Goal: Communication & Community: Answer question/provide support

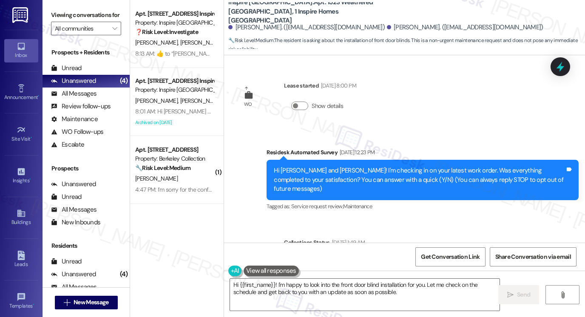
scroll to position [434, 0]
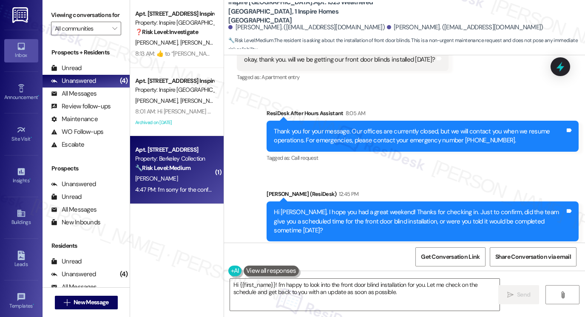
click at [176, 178] on div "[PERSON_NAME]" at bounding box center [174, 178] width 80 height 11
type textarea "Fetching suggested responses. Please feel free to read through the conversation…"
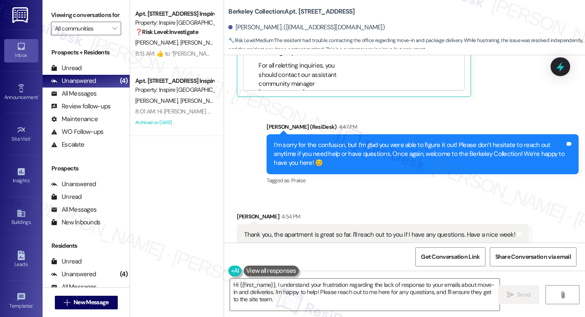
scroll to position [755, 0]
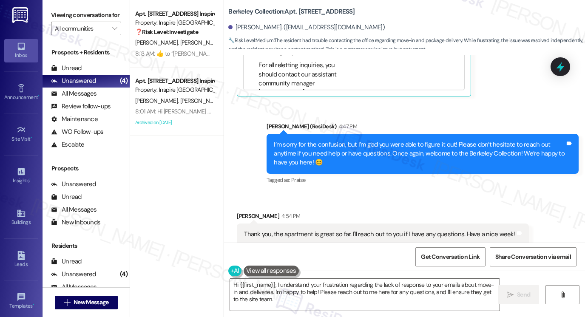
click at [296, 230] on div "Thank you, the apartment is great so far. I'll reach out to you if I have any q…" at bounding box center [379, 234] width 271 height 9
click at [297, 230] on div "Thank you, the apartment is great so far. I'll reach out to you if I have any q…" at bounding box center [379, 234] width 271 height 9
click at [381, 152] on div "I’m sorry for the confusion, but I’m glad you were able to figure it out! Pleas…" at bounding box center [419, 153] width 291 height 27
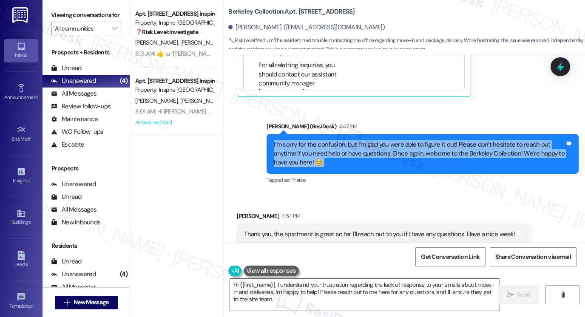
click at [381, 152] on div "I’m sorry for the confusion, but I’m glad you were able to figure it out! Pleas…" at bounding box center [419, 153] width 291 height 27
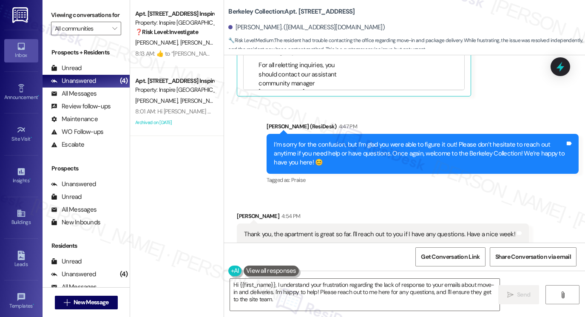
click at [306, 230] on div "Thank you, the apartment is great so far. I'll reach out to you if I have any q…" at bounding box center [379, 234] width 271 height 9
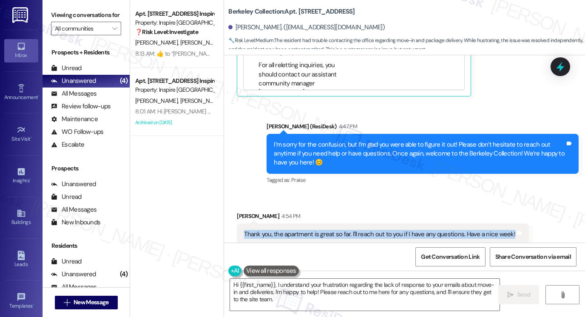
click at [306, 230] on div "Thank you, the apartment is great so far. I'll reach out to you if I have any q…" at bounding box center [379, 234] width 271 height 9
click at [396, 230] on div "Thank you, the apartment is great so far. I'll reach out to you if I have any q…" at bounding box center [379, 234] width 271 height 9
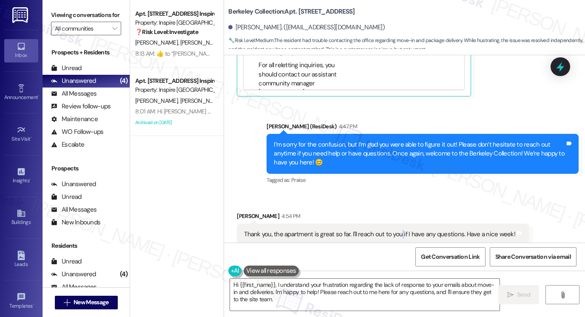
click at [396, 230] on div "Thank you, the apartment is great so far. I'll reach out to you if I have any q…" at bounding box center [379, 234] width 271 height 9
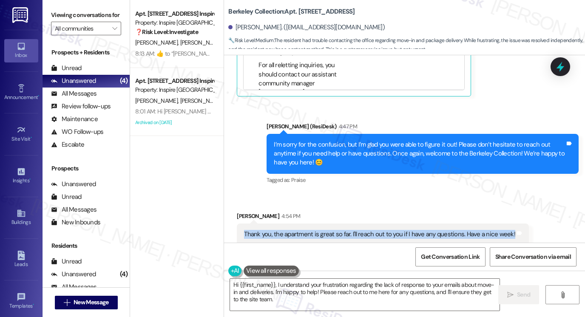
click at [396, 230] on div "Thank you, the apartment is great so far. I'll reach out to you if I have any q…" at bounding box center [379, 234] width 271 height 9
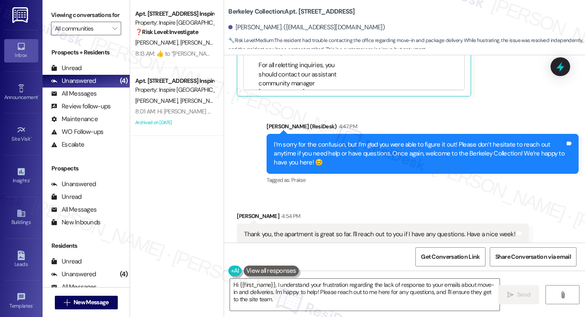
click at [381, 140] on div "I’m sorry for the confusion, but I’m glad you were able to figure it out! Pleas…" at bounding box center [419, 153] width 291 height 27
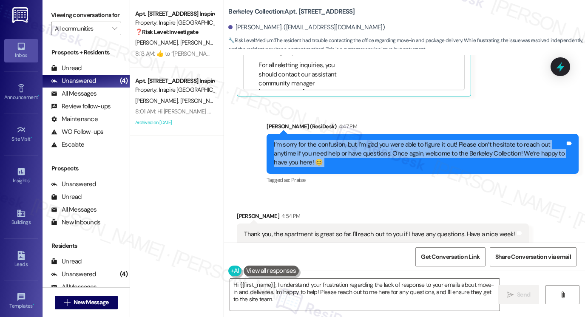
click at [381, 140] on div "I’m sorry for the confusion, but I’m glad you were able to figure it out! Pleas…" at bounding box center [419, 153] width 291 height 27
click at [371, 140] on div "I’m sorry for the confusion, but I’m glad you were able to figure it out! Pleas…" at bounding box center [419, 153] width 291 height 27
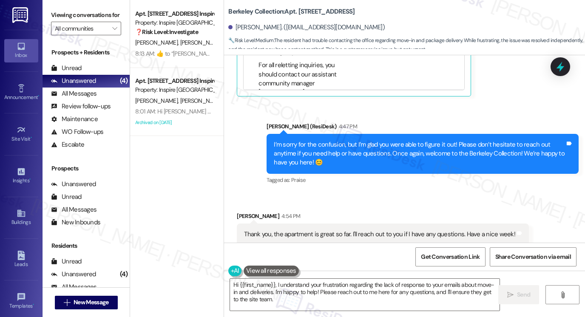
click at [369, 140] on div "I’m sorry for the confusion, but I’m glad you were able to figure it out! Pleas…" at bounding box center [419, 153] width 291 height 27
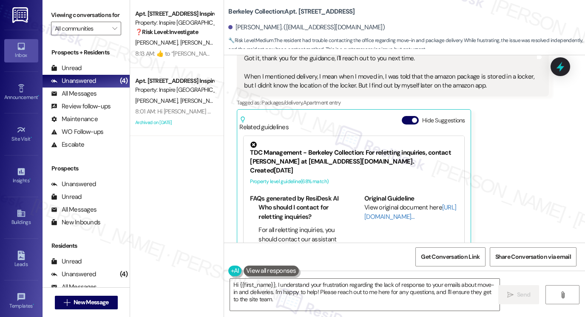
scroll to position [458, 0]
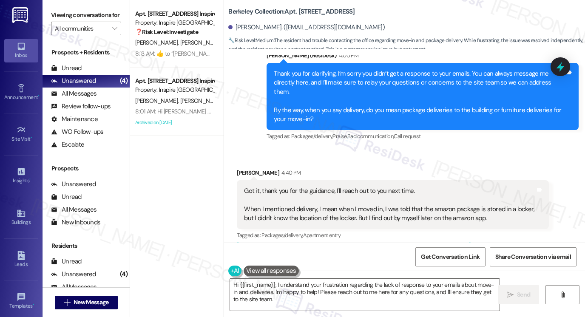
click at [376, 105] on div "Thank you for clarifying. I’m sorry you didn’t get a response to your emails. Y…" at bounding box center [419, 96] width 291 height 55
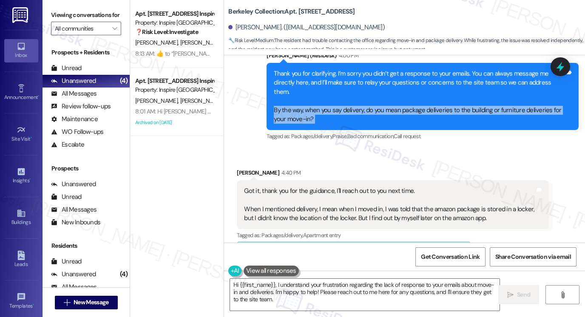
click at [376, 105] on div "Thank you for clarifying. I’m sorry you didn’t get a response to your emails. Y…" at bounding box center [419, 96] width 291 height 55
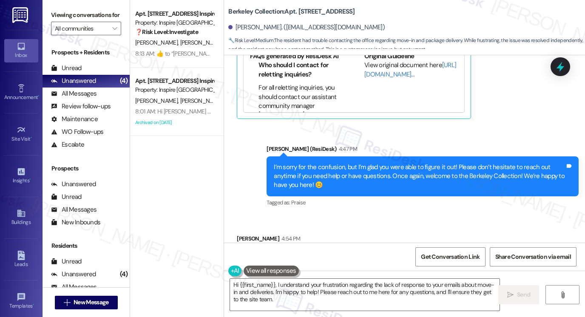
scroll to position [755, 0]
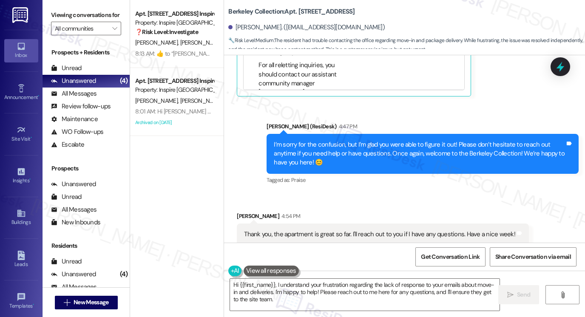
click at [319, 274] on div "Hi {{first_name}}, I understand your frustration regarding the lack of response…" at bounding box center [404, 303] width 361 height 64
click at [327, 287] on textarea "Hi {{first_name}}, I understand your frustration regarding the lack of response…" at bounding box center [364, 295] width 269 height 32
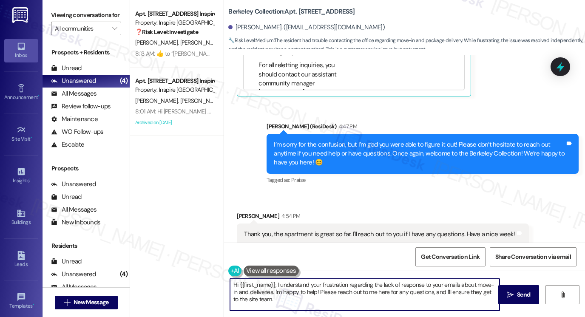
click at [327, 287] on textarea "Hi {{first_name}}, I understand your frustration regarding the lack of response…" at bounding box center [364, 295] width 269 height 32
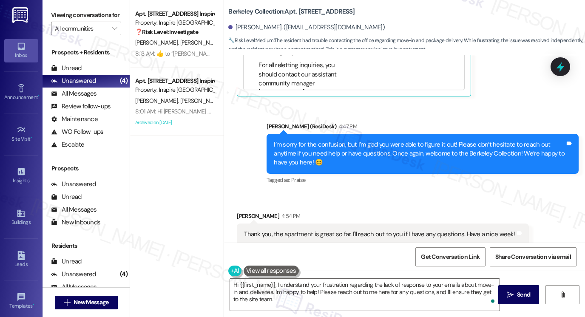
click at [348, 230] on div "Thank you, the apartment is great so far. I'll reach out to you if I have any q…" at bounding box center [379, 234] width 271 height 9
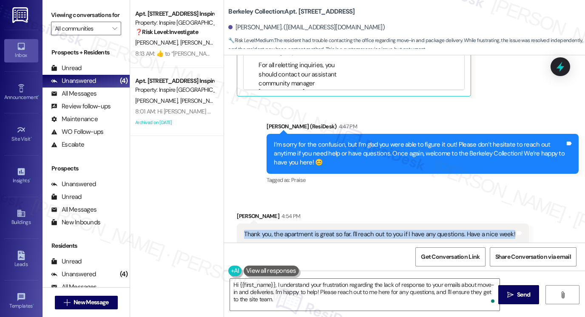
click at [348, 230] on div "Thank you, the apartment is great so far. I'll reach out to you if I have any q…" at bounding box center [379, 234] width 271 height 9
click at [354, 230] on div "Thank you, the apartment is great so far. I'll reach out to you if I have any q…" at bounding box center [379, 234] width 271 height 9
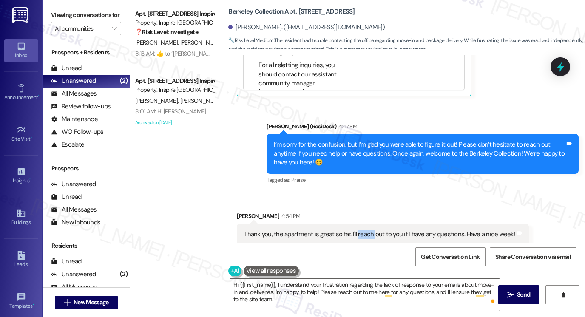
click at [354, 230] on div "Thank you, the apartment is great so far. I'll reach out to you if I have any q…" at bounding box center [379, 234] width 271 height 9
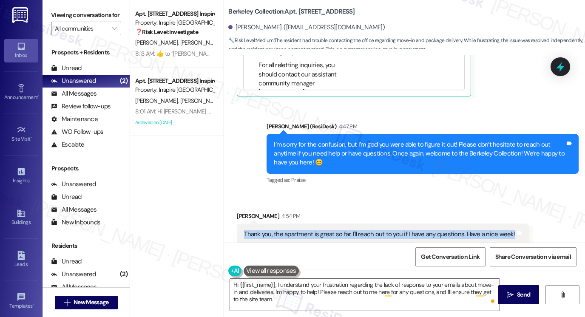
click at [354, 230] on div "Thank you, the apartment is great so far. I'll reach out to you if I have any q…" at bounding box center [379, 234] width 271 height 9
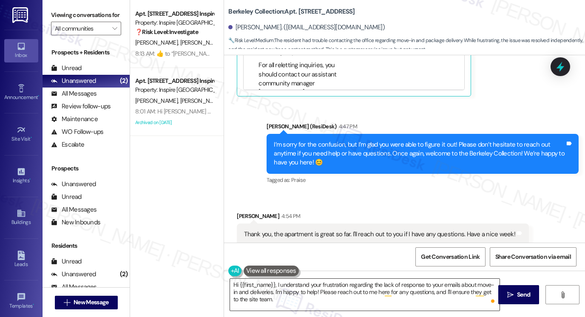
click at [328, 283] on textarea "Hi {{first_name}}, I understand your frustration regarding the lack of response…" at bounding box center [364, 295] width 269 height 32
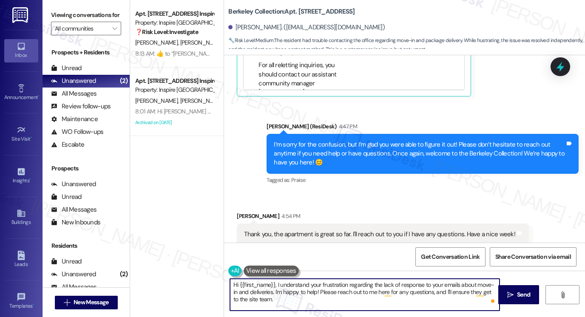
click at [328, 283] on textarea "Hi {{first_name}}, I understand your frustration regarding the lack of response…" at bounding box center [364, 295] width 269 height 32
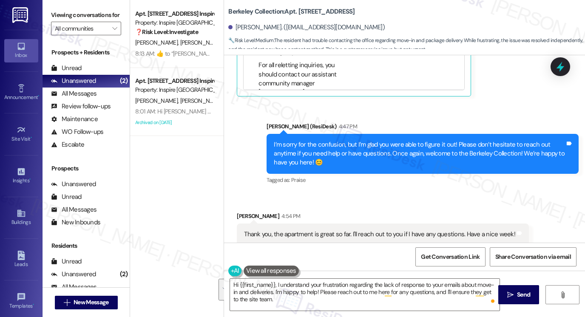
click at [342, 140] on div "I’m sorry for the confusion, but I’m glad you were able to figure it out! Pleas…" at bounding box center [419, 153] width 291 height 27
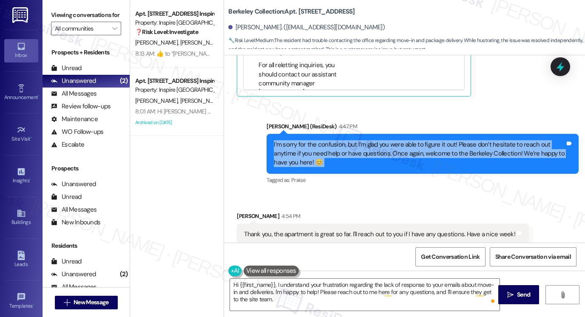
click at [342, 140] on div "I’m sorry for the confusion, but I’m glad you were able to figure it out! Pleas…" at bounding box center [419, 153] width 291 height 27
copy div "I’m sorry for the confusion, but I’m glad you were able to figure it out! Pleas…"
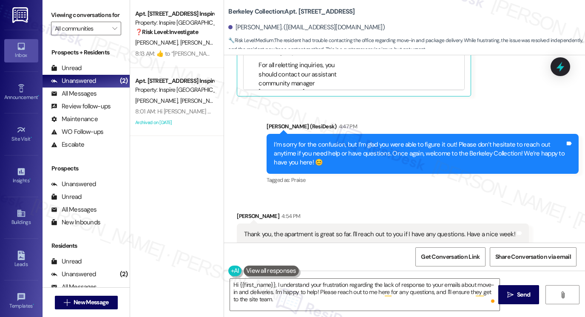
click at [266, 230] on div "Thank you, the apartment is great so far. I'll reach out to you if I have any q…" at bounding box center [379, 234] width 271 height 9
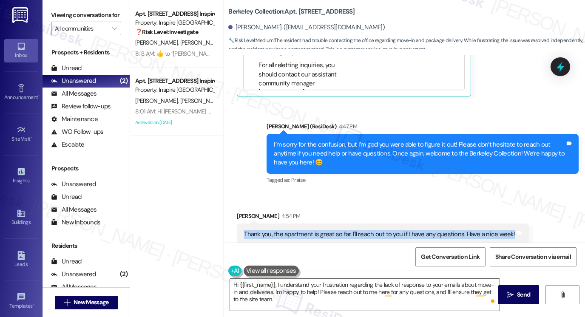
click at [266, 230] on div "Thank you, the apartment is great so far. I'll reach out to you if I have any q…" at bounding box center [379, 234] width 271 height 9
copy div "Thank you, the apartment is great so far. I'll reach out to you if I have any q…"
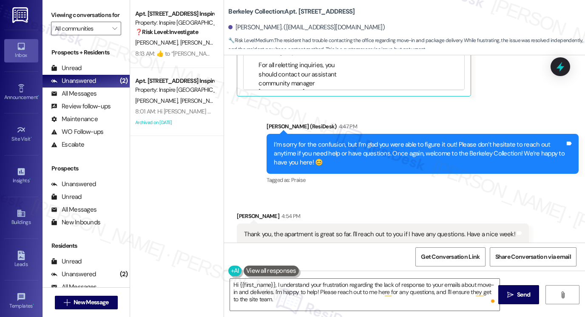
drag, startPoint x: 57, startPoint y: 19, endPoint x: 73, endPoint y: 28, distance: 19.2
click at [57, 19] on label "Viewing conversations for" at bounding box center [86, 14] width 70 height 13
click at [355, 296] on textarea "Hi {{first_name}}, I understand your frustration regarding the lack of response…" at bounding box center [364, 295] width 269 height 32
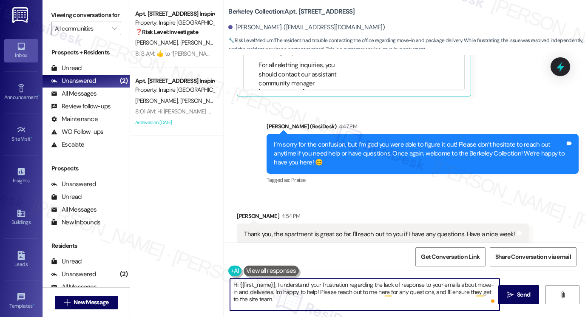
click at [355, 296] on textarea "Hi {{first_name}}, I understand your frustration regarding the lack of response…" at bounding box center [364, 295] width 269 height 32
paste textarea "So glad to hear that! Enjoy your week"
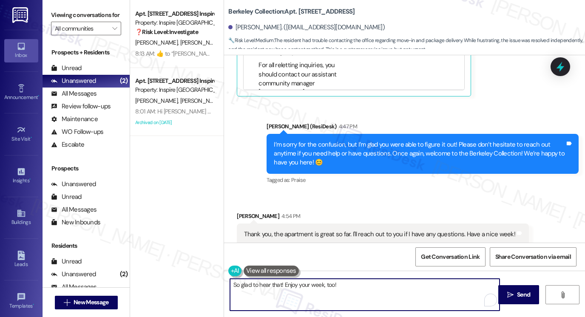
click at [356, 296] on textarea "So glad to hear that! Enjoy your week, too!" at bounding box center [364, 295] width 269 height 32
click at [377, 230] on div "Thank you, the apartment is great so far. I'll reach out to you if I have any q…" at bounding box center [379, 234] width 271 height 9
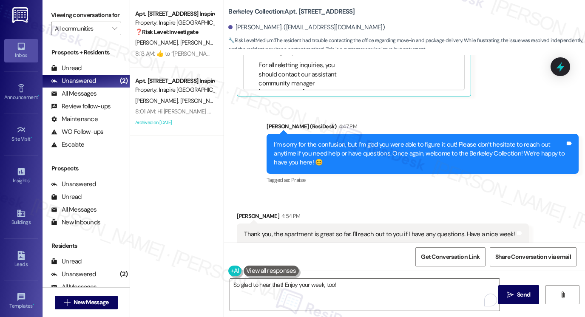
click at [361, 230] on div "Thank you, the apartment is great so far. I'll reach out to you if I have any q…" at bounding box center [379, 234] width 271 height 9
click at [358, 289] on textarea "So glad to hear that! Enjoy your week, too!" at bounding box center [364, 295] width 269 height 32
click at [51, 23] on div "Viewing conversations for All communities " at bounding box center [85, 22] width 87 height 44
click at [62, 13] on label "Viewing conversations for" at bounding box center [86, 14] width 70 height 13
click at [328, 291] on textarea "So glad to hear that! Enjoy your week, too!" at bounding box center [364, 295] width 269 height 32
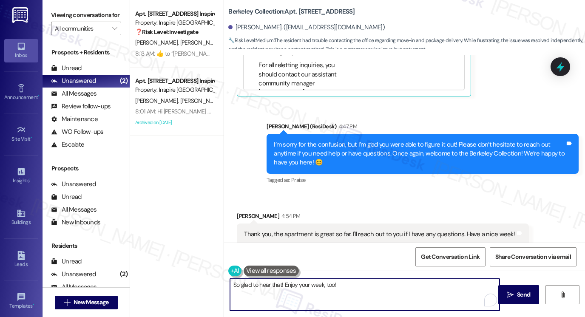
click at [328, 291] on textarea "So glad to hear that! Enjoy your week, too!" at bounding box center [364, 295] width 269 height 32
paste textarea "That’s wonderful to hear — thank you for sharing! I’m so glad you’re enjoying y…"
click at [289, 284] on textarea "That’s wonderful to hear — thank you for sharing! I’m so glad you’re enjoying y…" at bounding box center [364, 295] width 269 height 32
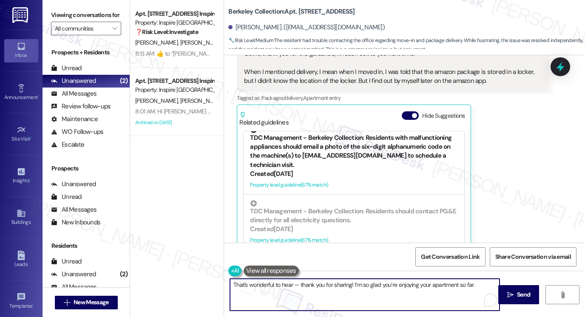
scroll to position [170, 0]
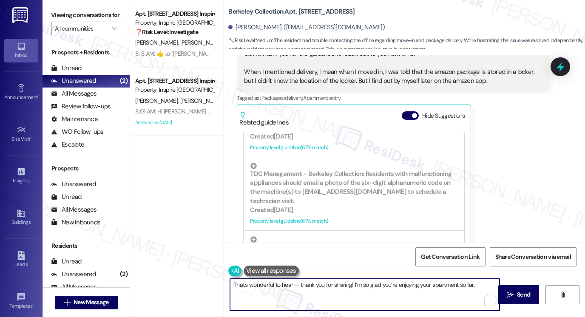
click at [304, 290] on textarea "That’s wonderful to hear — thank you for sharing! I’m so glad you’re enjoying y…" at bounding box center [364, 295] width 269 height 32
drag, startPoint x: 350, startPoint y: 282, endPoint x: 290, endPoint y: 283, distance: 60.3
click at [290, 283] on textarea "That’s wonderful to hear — thank you for sharing! I’m so glad you’re enjoying y…" at bounding box center [364, 295] width 269 height 32
click at [303, 282] on textarea "That’s wonderful to hear! I’m so glad you’re enjoying your apartment so far." at bounding box center [364, 295] width 269 height 32
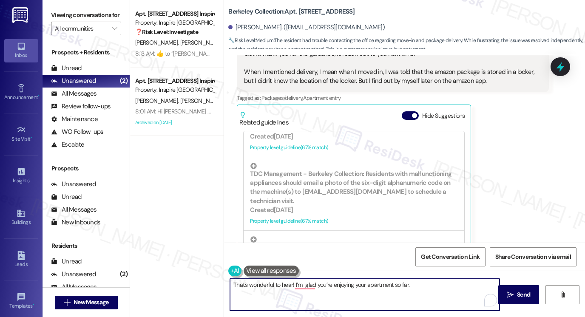
click at [427, 285] on textarea "That’s wonderful to hear! I’m glad you’re enjoying your apartment so far." at bounding box center [364, 295] width 269 height 32
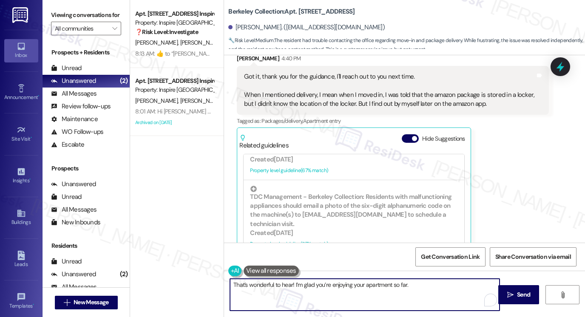
scroll to position [510, 0]
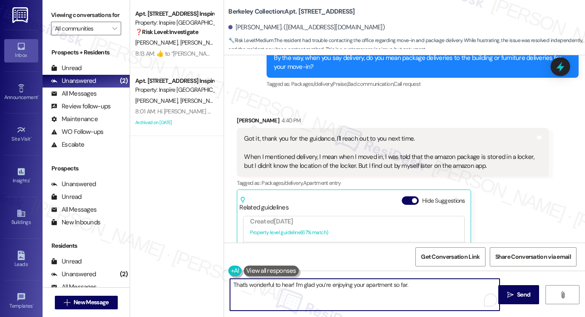
click at [422, 284] on textarea "That’s wonderful to hear! I’m glad you’re enjoying your apartment so far." at bounding box center [364, 295] width 269 height 32
type textarea "That’s wonderful to hear! I’m glad you’re enjoying your apartment so far. You h…"
click at [520, 287] on button " Send" at bounding box center [518, 294] width 41 height 19
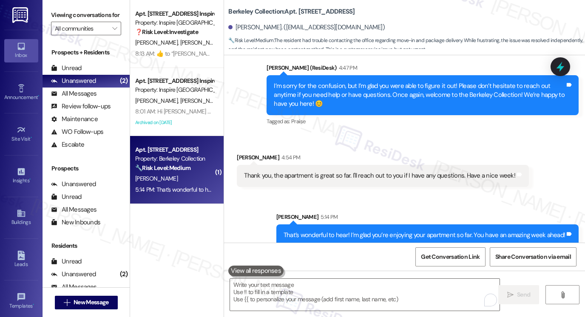
scroll to position [814, 0]
